Goal: Find specific page/section: Find specific page/section

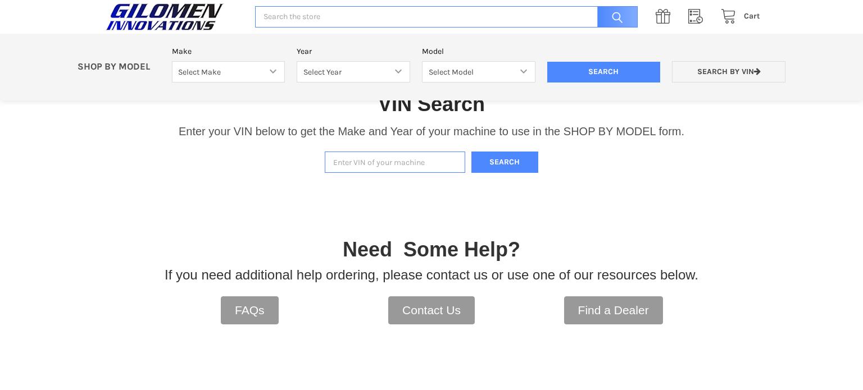
click at [404, 163] on input "Enter VIN of your machine" at bounding box center [395, 163] width 140 height 22
type input "3nsvdr996jf421402"
click at [522, 158] on button "Search" at bounding box center [504, 163] width 67 height 22
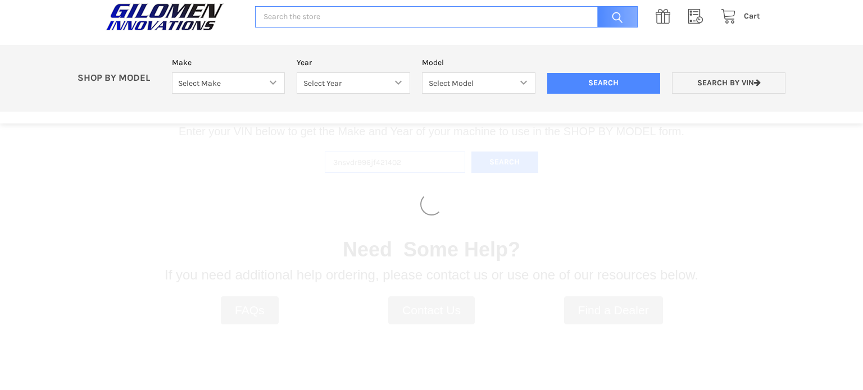
select select "340"
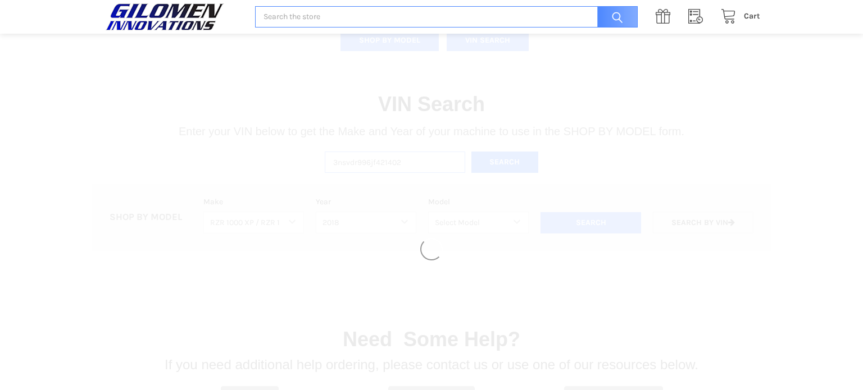
select select "345"
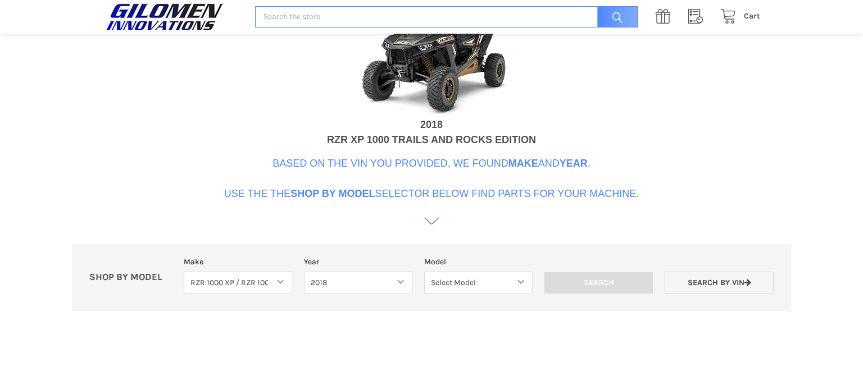
scroll to position [460, 0]
click at [523, 284] on select "Select Model RZR 1000 60 Inch RZR XP 1000 RZR XP 1000 Highlifter RZR XP 4 1000 …" at bounding box center [478, 282] width 108 height 22
select select "236"
click at [424, 271] on select "Select Model RZR 1000 60 Inch RZR XP 1000 RZR XP 1000 Highlifter RZR XP 4 1000 …" at bounding box center [478, 282] width 108 height 22
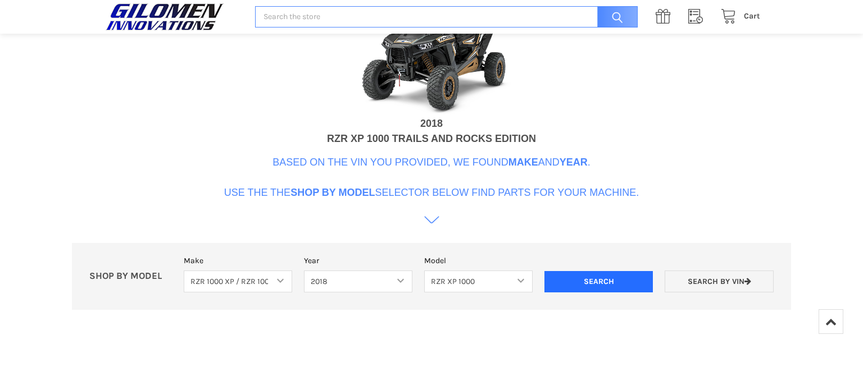
click at [599, 279] on input "Search" at bounding box center [598, 281] width 108 height 21
